Goal: Task Accomplishment & Management: Use online tool/utility

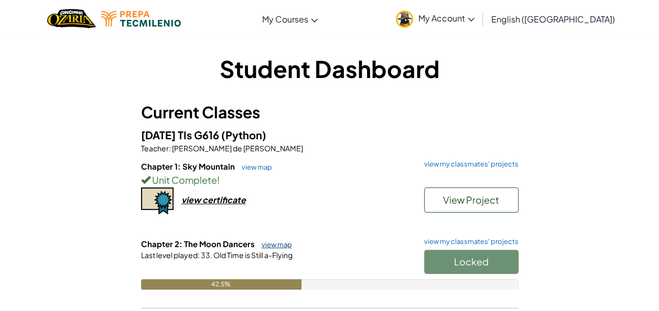
click at [274, 242] on link "view map" at bounding box center [274, 245] width 36 height 8
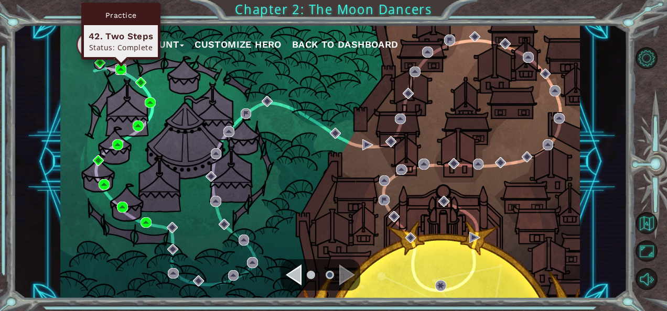
click at [118, 68] on img at bounding box center [120, 69] width 11 height 11
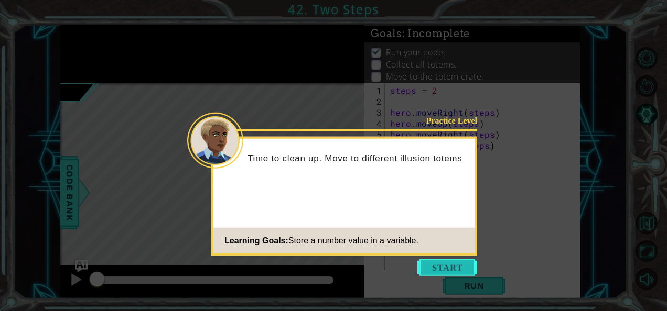
click at [435, 263] on button "Start" at bounding box center [447, 267] width 60 height 17
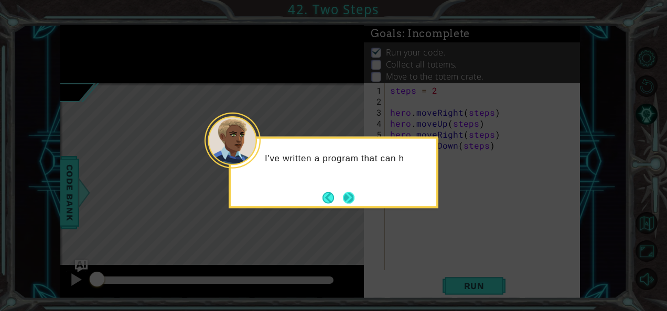
click at [349, 197] on button "Next" at bounding box center [348, 197] width 17 height 17
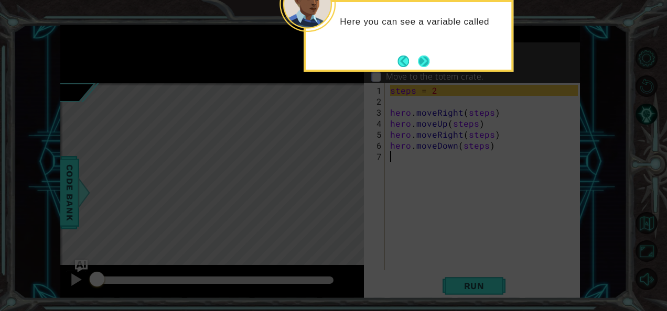
click at [425, 58] on button "Next" at bounding box center [423, 61] width 18 height 18
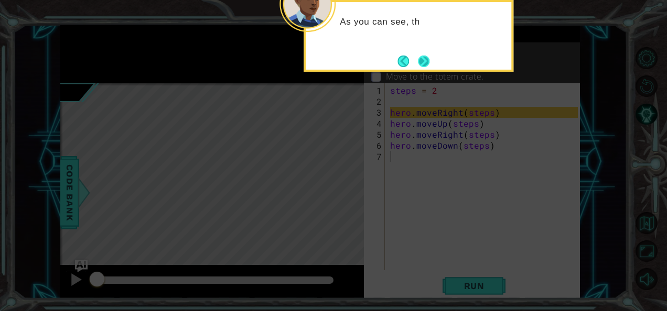
click at [426, 58] on button "Next" at bounding box center [423, 61] width 15 height 15
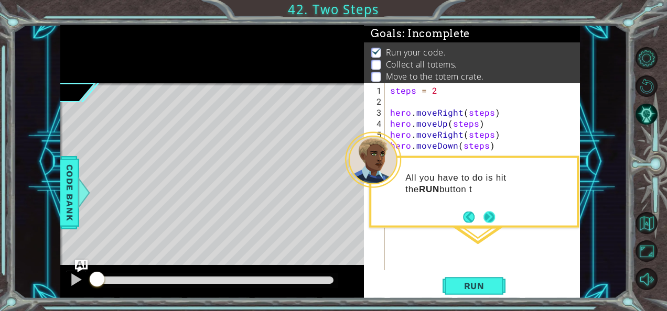
click at [490, 213] on button "Next" at bounding box center [489, 217] width 13 height 13
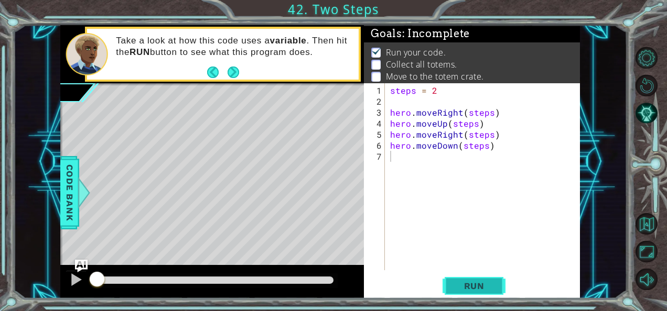
click at [442, 290] on button "Run" at bounding box center [473, 285] width 63 height 21
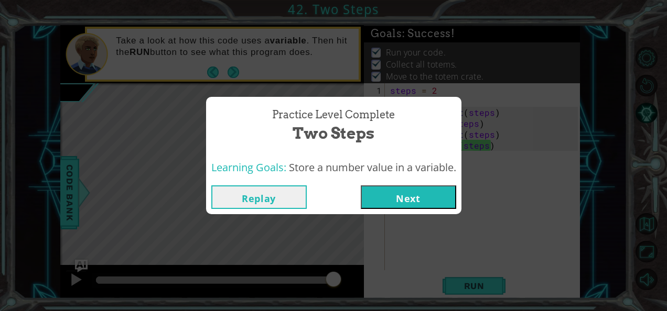
click at [276, 199] on button "Replay" at bounding box center [258, 197] width 95 height 24
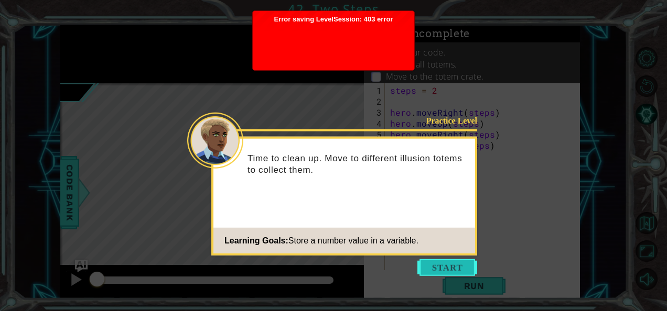
click at [431, 263] on button "Start" at bounding box center [447, 267] width 60 height 17
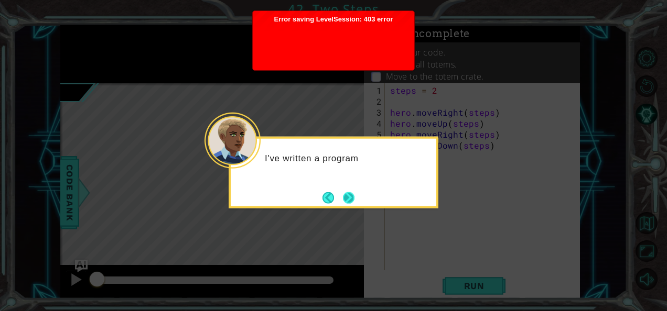
click at [350, 198] on button "Next" at bounding box center [348, 197] width 19 height 19
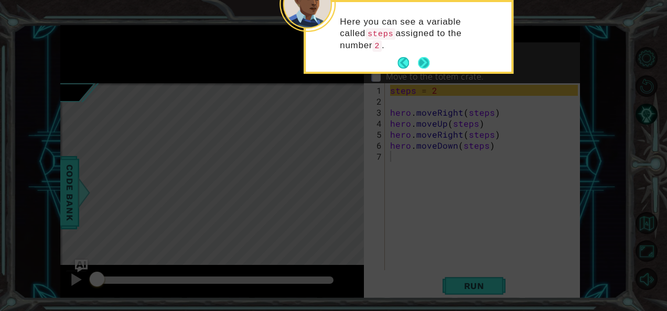
click at [423, 58] on button "Next" at bounding box center [423, 63] width 19 height 19
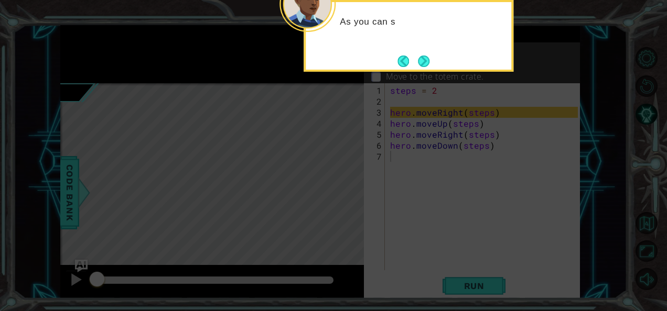
click at [423, 58] on button "Next" at bounding box center [423, 60] width 15 height 15
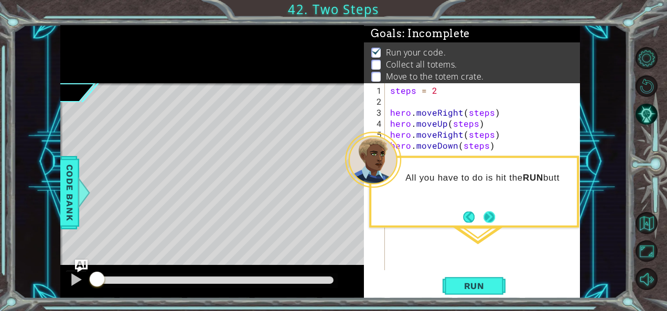
click at [488, 215] on button "Next" at bounding box center [488, 217] width 19 height 19
